Goal: Task Accomplishment & Management: Manage account settings

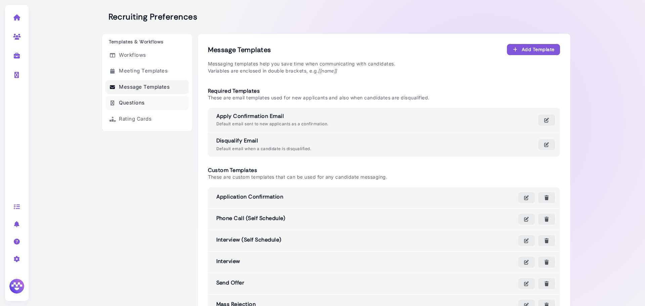
click at [152, 101] on link "Questions" at bounding box center [147, 103] width 83 height 14
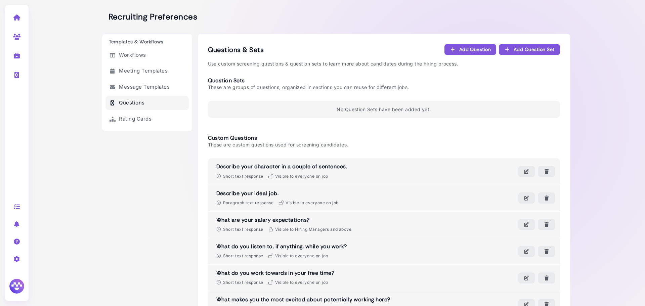
scroll to position [162, 0]
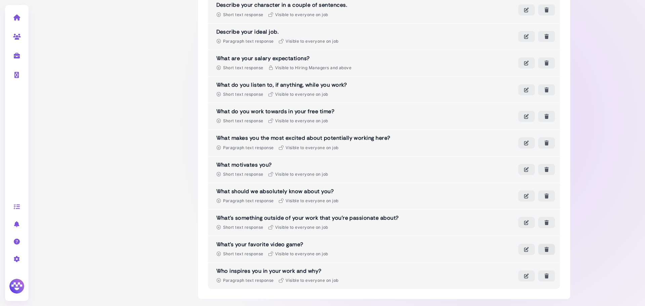
click at [544, 249] on icon "button" at bounding box center [547, 249] width 6 height 7
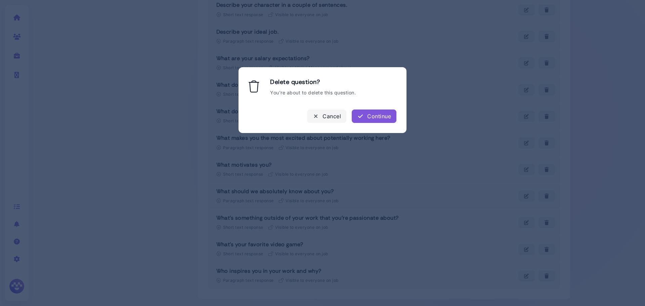
click at [379, 118] on div "Continue" at bounding box center [374, 116] width 34 height 8
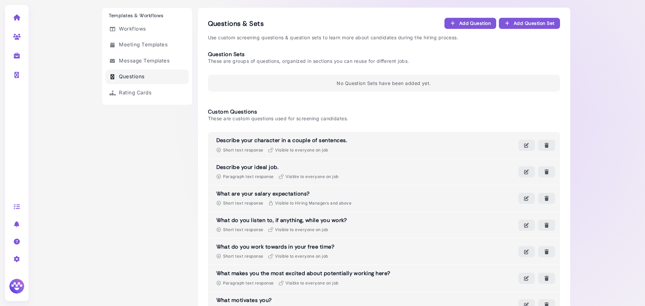
scroll to position [0, 0]
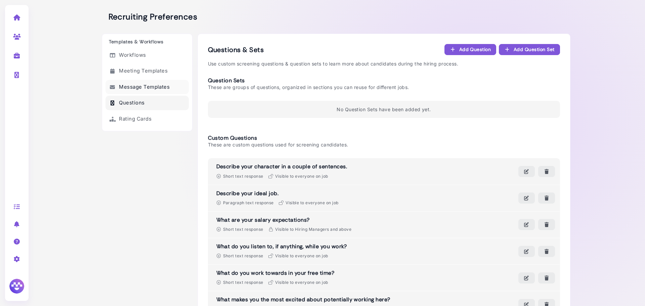
click at [150, 89] on link "Message Templates" at bounding box center [147, 87] width 83 height 14
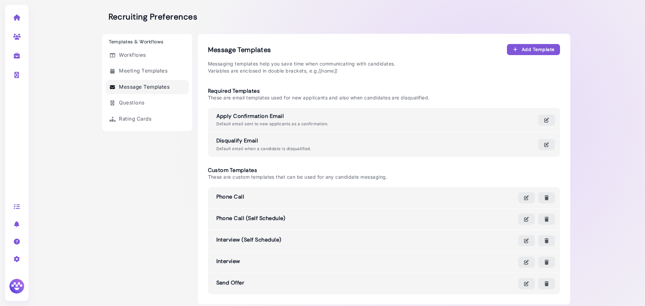
click at [18, 14] on link at bounding box center [16, 16] width 21 height 17
